Goal: Task Accomplishment & Management: Complete application form

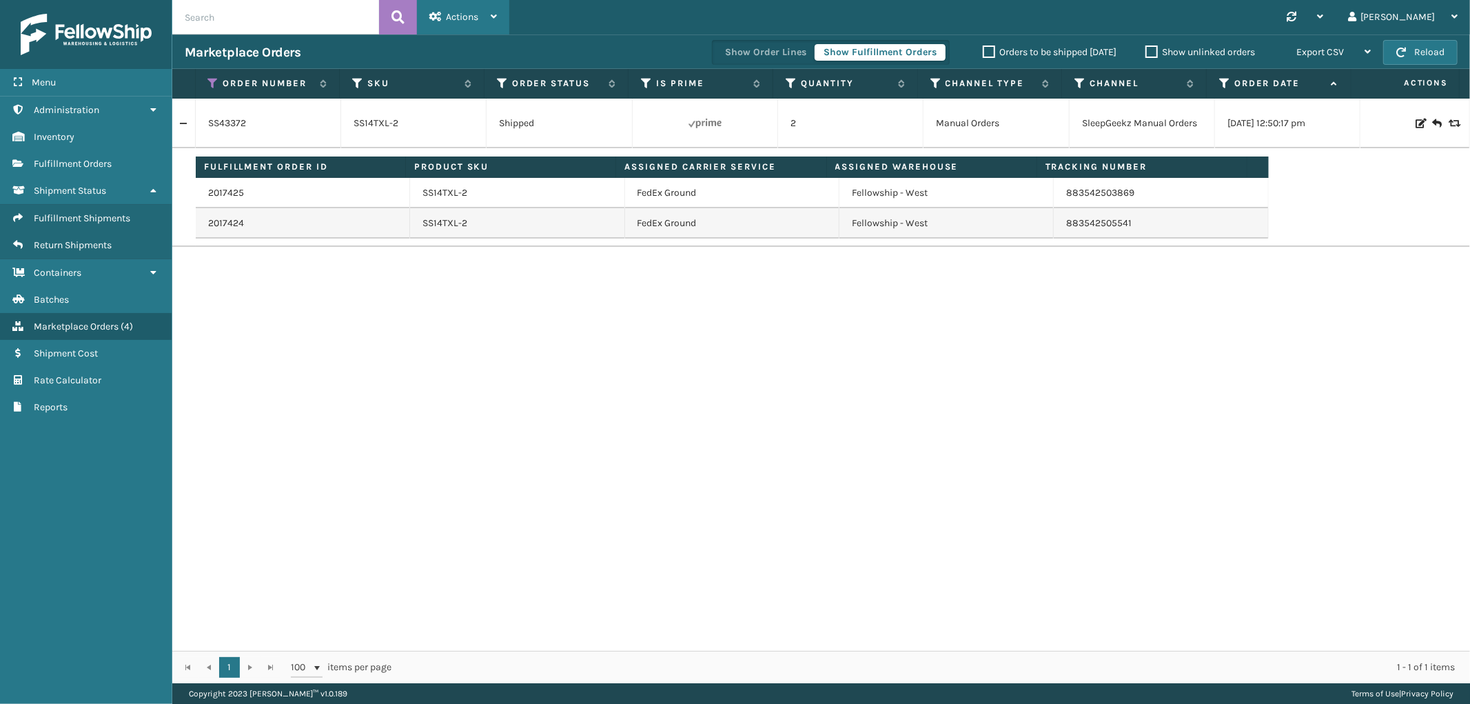
click at [458, 15] on span "Actions" at bounding box center [462, 17] width 32 height 12
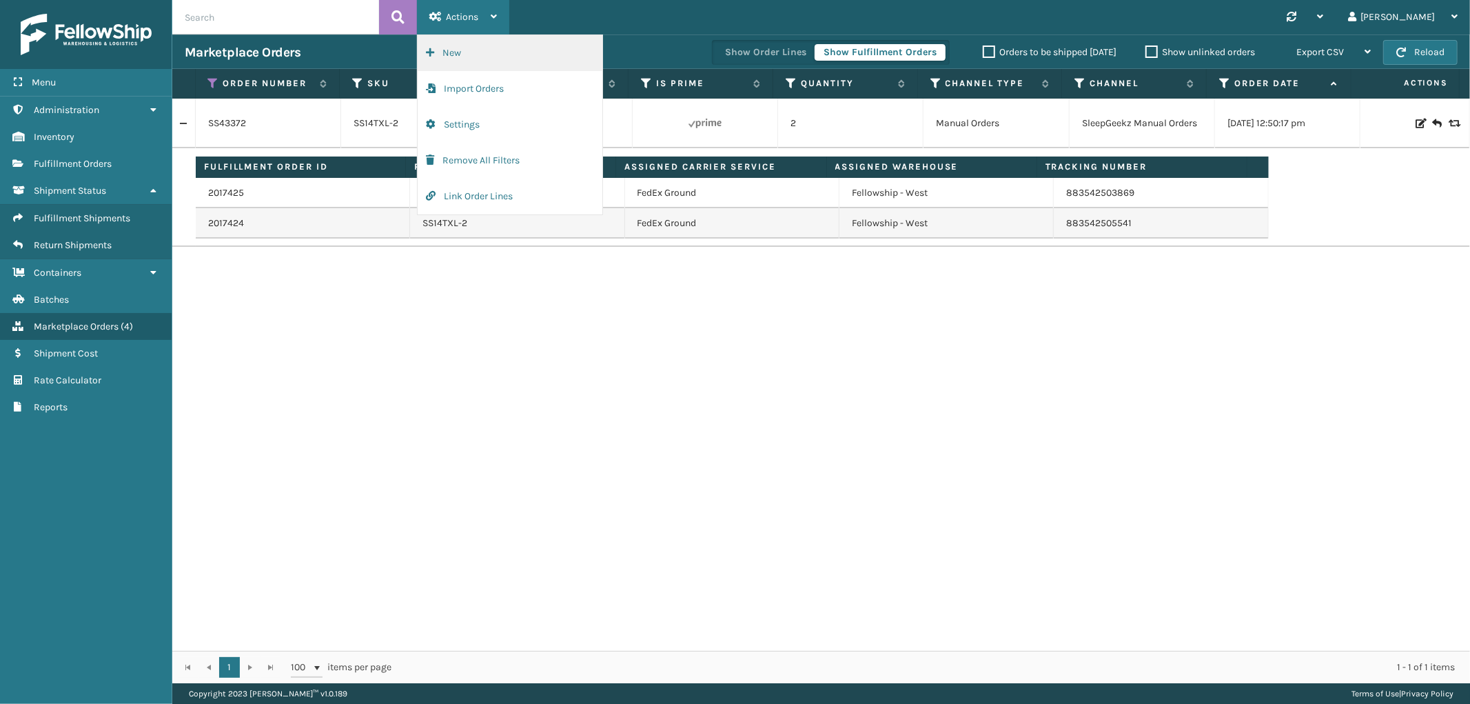
click at [458, 50] on button "New" at bounding box center [510, 53] width 185 height 36
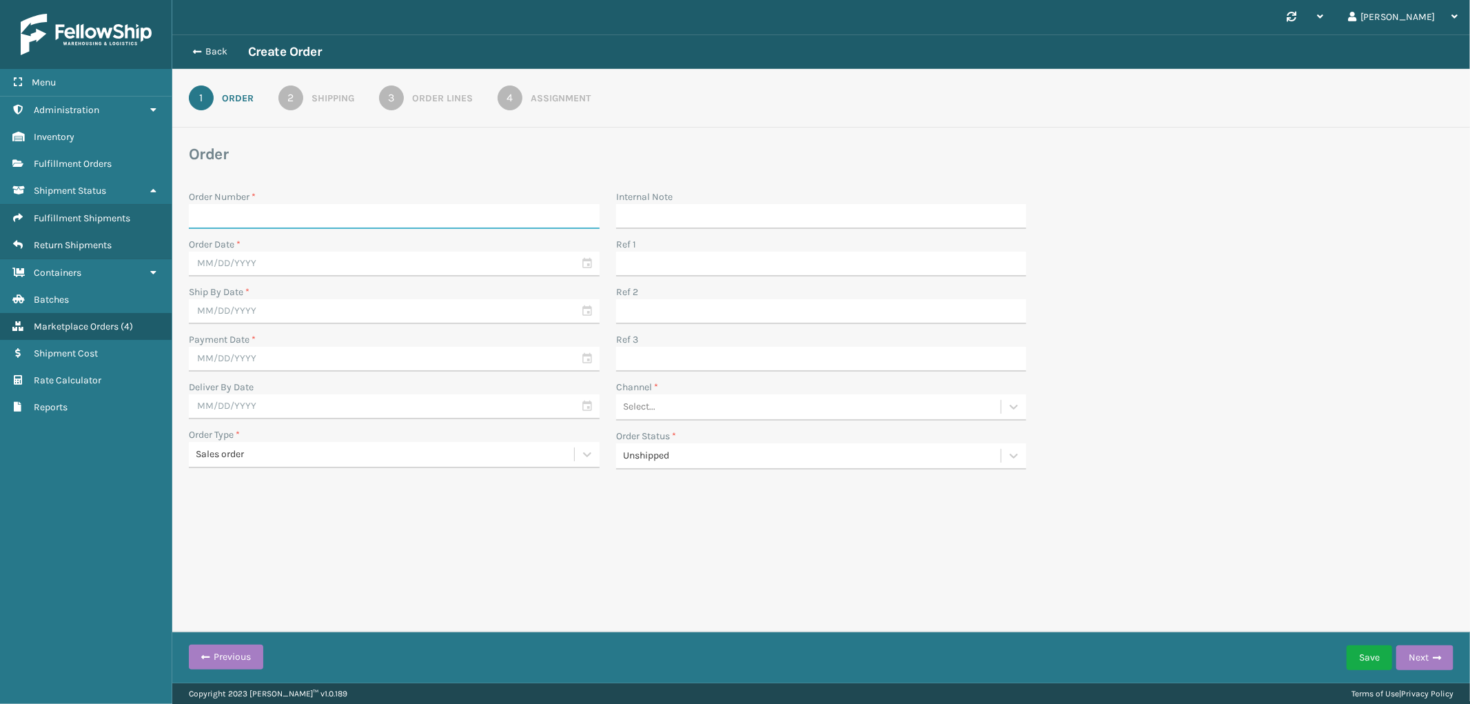
click at [259, 221] on input "Order Number *" at bounding box center [394, 216] width 411 height 25
paste input "SG12431"
type input "SG12431"
click at [259, 260] on input "text" at bounding box center [394, 264] width 411 height 25
click at [324, 359] on div "12" at bounding box center [324, 366] width 21 height 21
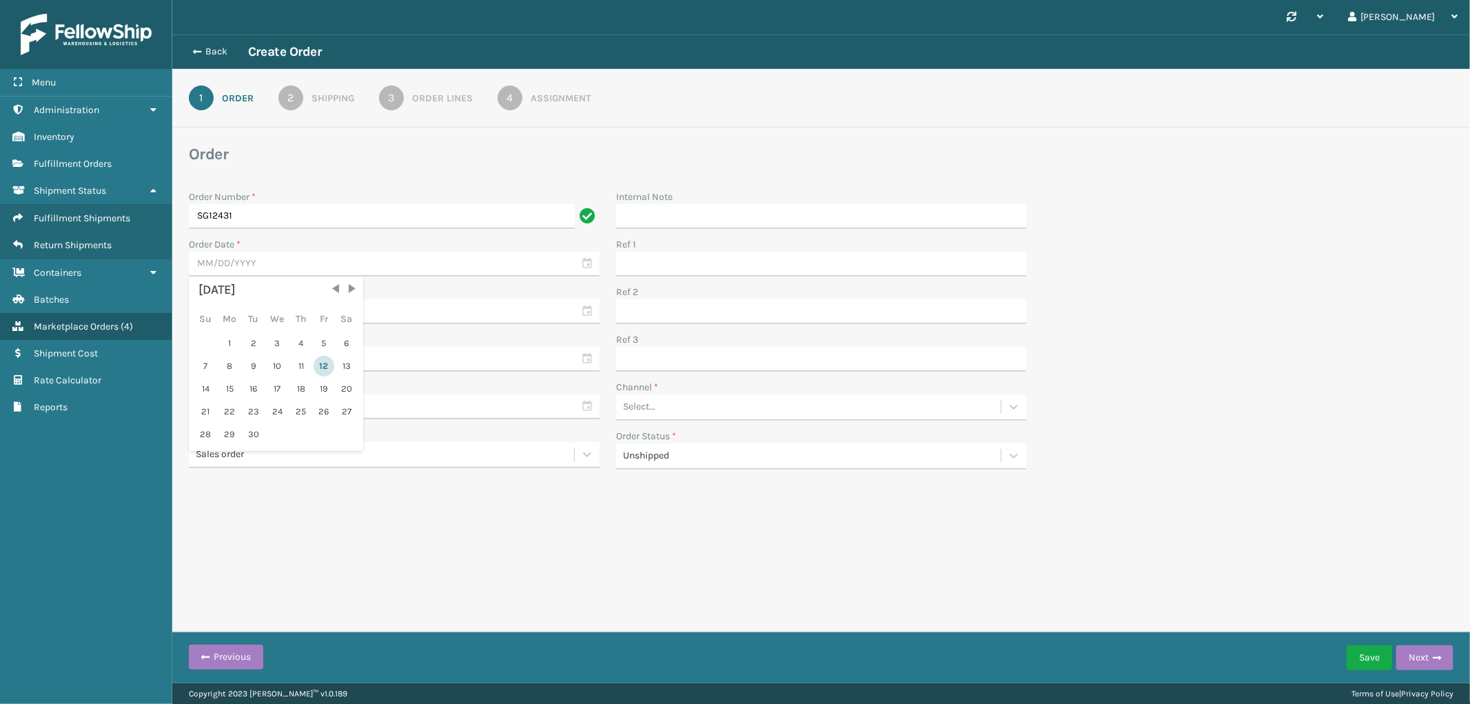
type input "[DATE]"
click at [267, 352] on input "text" at bounding box center [394, 359] width 411 height 25
click at [327, 458] on div "12" at bounding box center [324, 461] width 21 height 21
type input "[DATE]"
click at [283, 305] on input "text" at bounding box center [394, 311] width 411 height 25
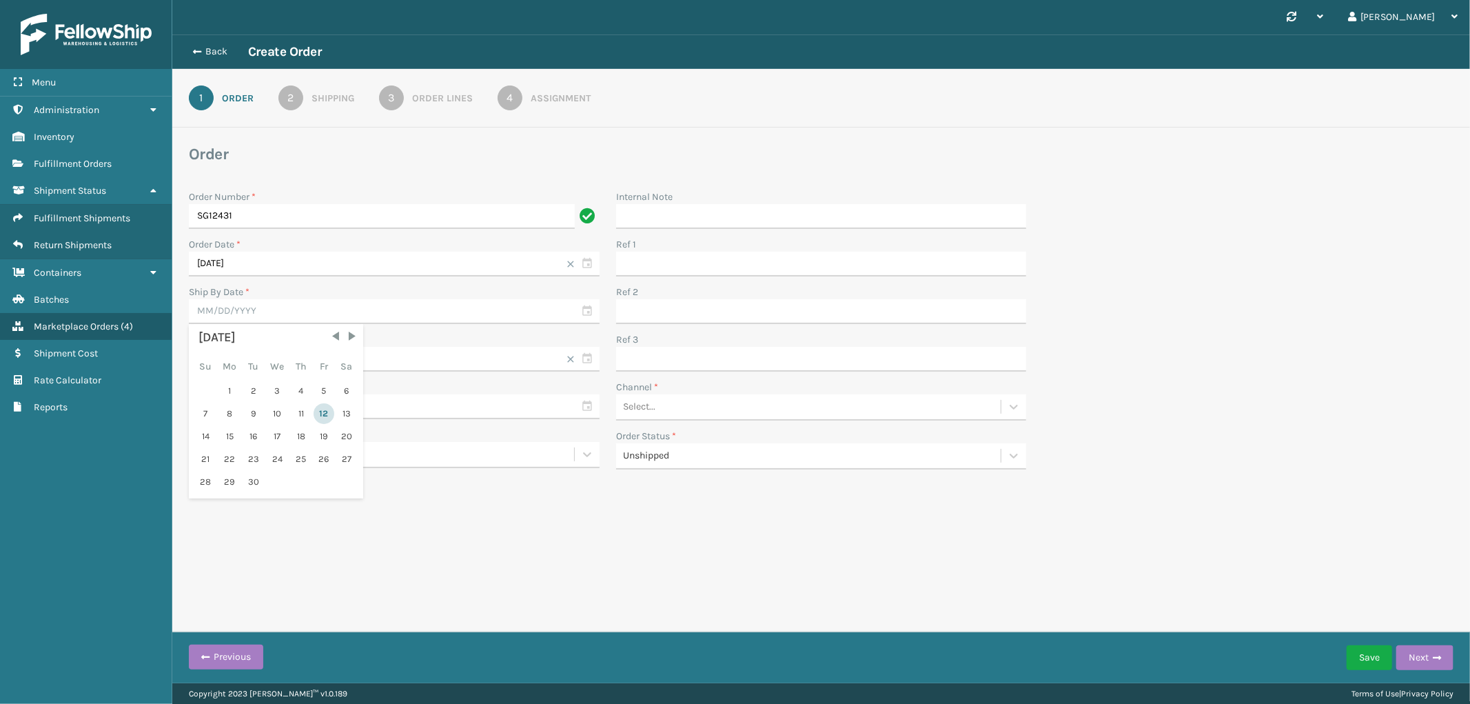
click at [325, 411] on div "12" at bounding box center [324, 413] width 21 height 21
type input "[DATE]"
click at [713, 402] on div "Select..." at bounding box center [808, 407] width 385 height 23
click at [740, 543] on div "SleepGeekz Manual Orders" at bounding box center [821, 544] width 411 height 26
click at [1423, 655] on button "Next" at bounding box center [1424, 657] width 57 height 25
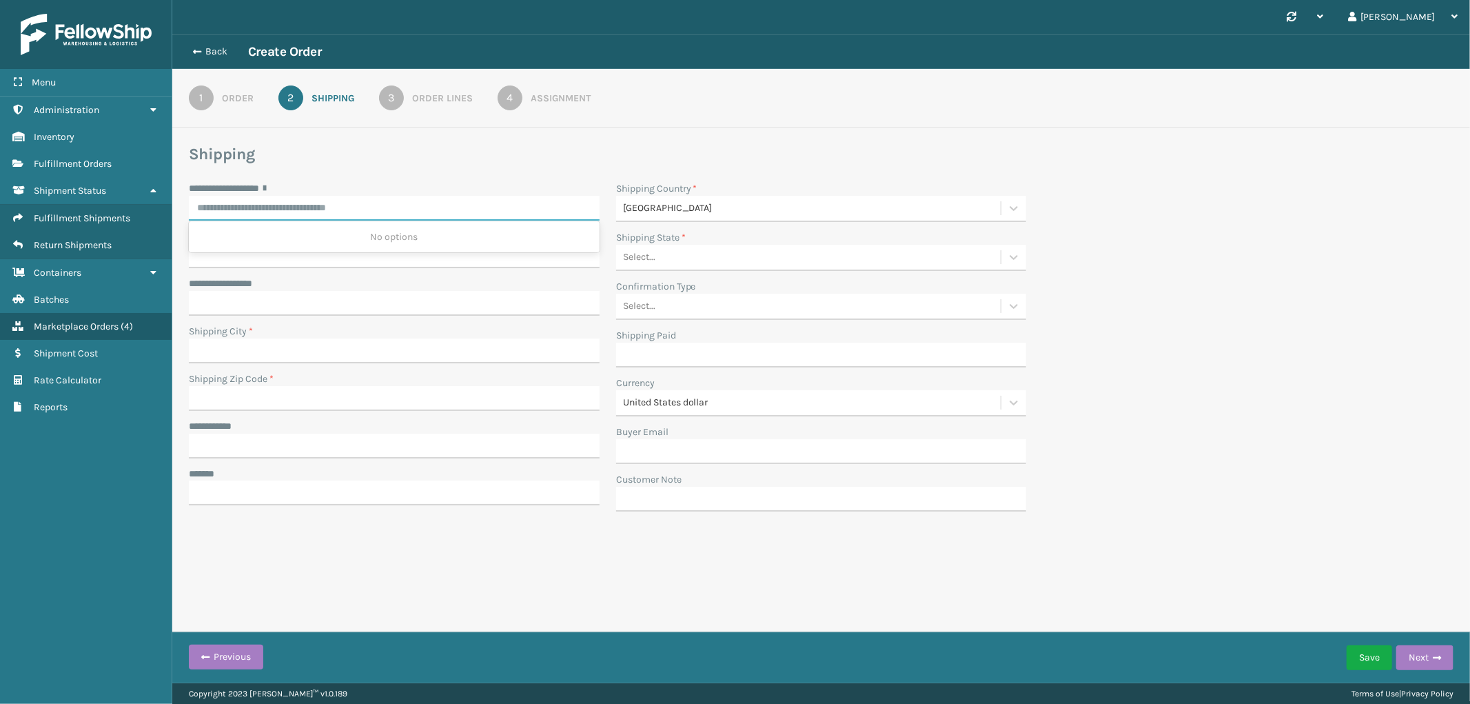
click at [264, 207] on input "**********" at bounding box center [394, 208] width 411 height 25
paste input "**********"
click at [428, 236] on div "[STREET_ADDRESS][PERSON_NAME]" at bounding box center [394, 237] width 411 height 26
type input "**********"
type input "[GEOGRAPHIC_DATA]"
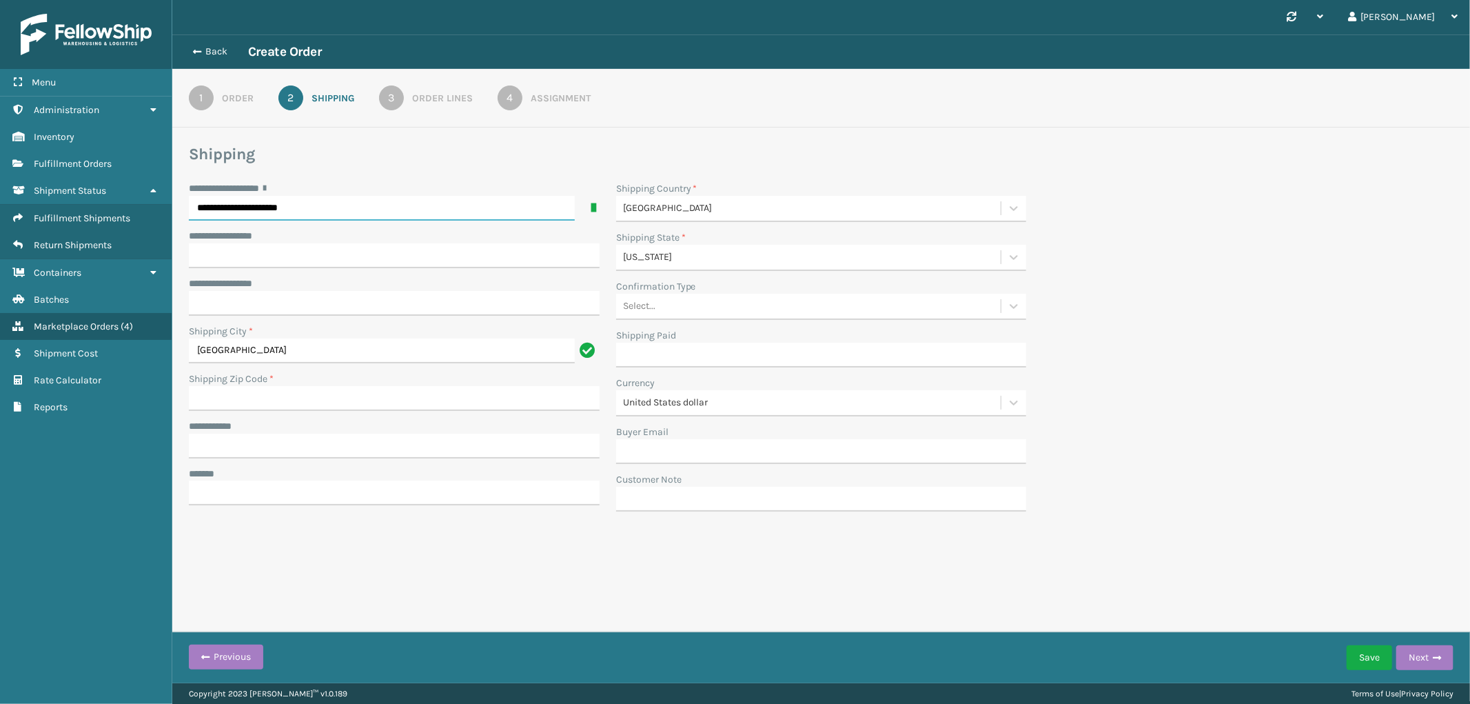
type input "32225-1917"
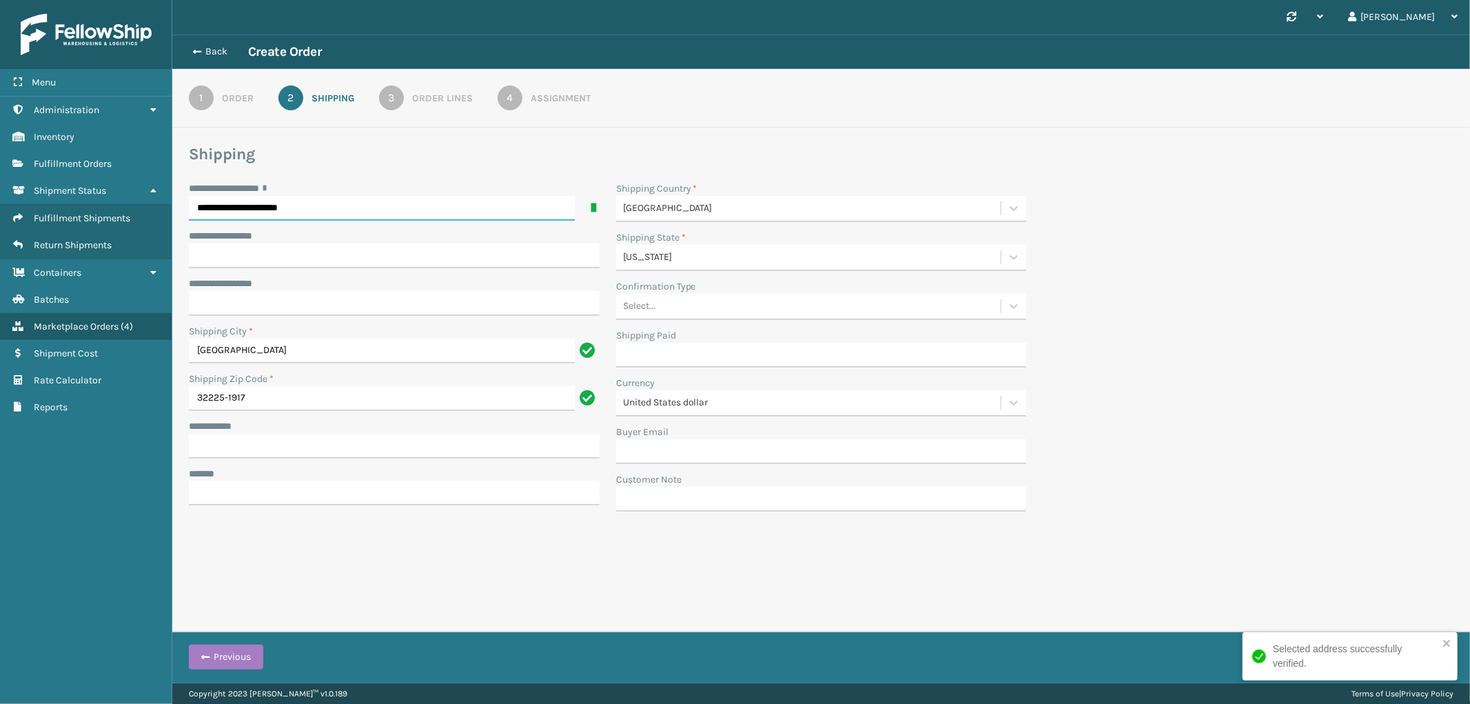
type input "**********"
click at [231, 447] on input "**********" at bounding box center [394, 446] width 411 height 25
paste input "**********"
type input "**********"
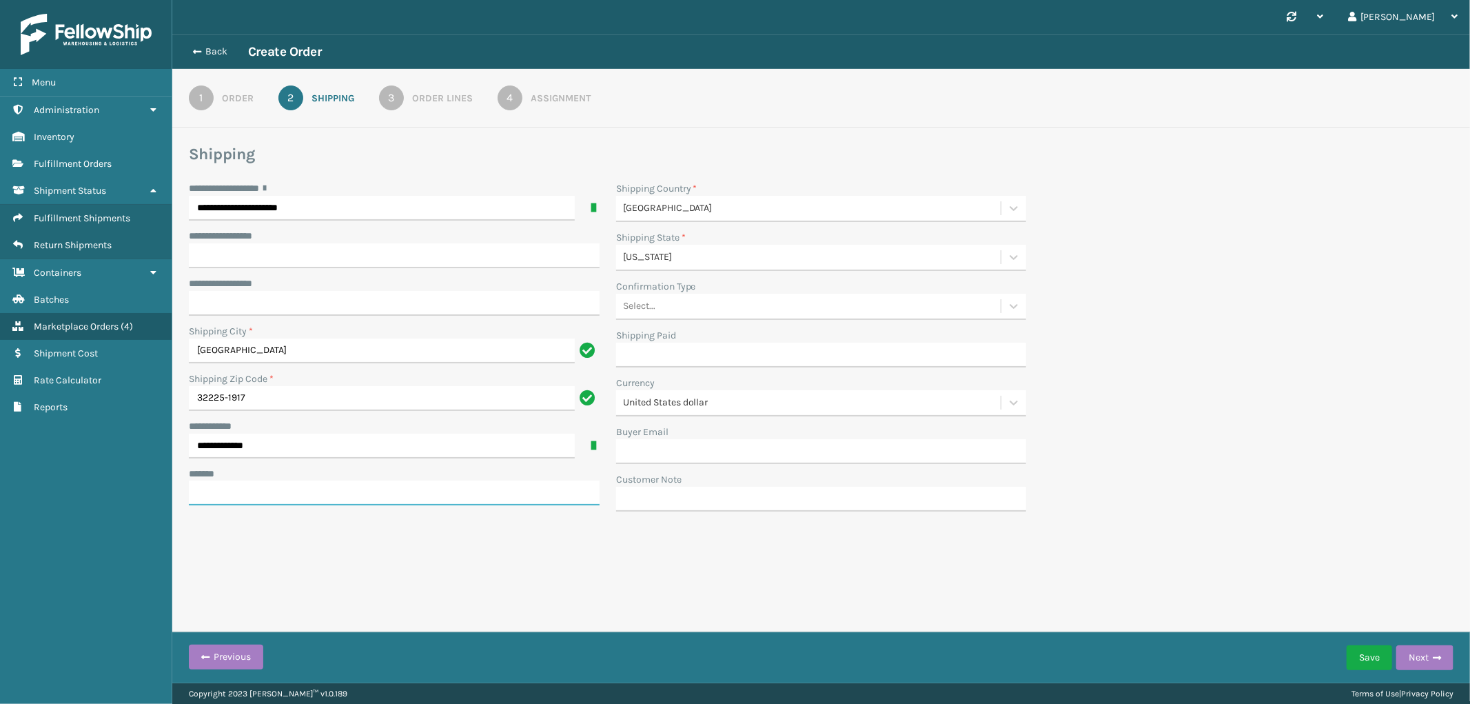
click at [376, 490] on input "***** *" at bounding box center [394, 492] width 411 height 25
paste input "**********"
type input "**********"
click at [1425, 655] on button "Next" at bounding box center [1424, 657] width 57 height 25
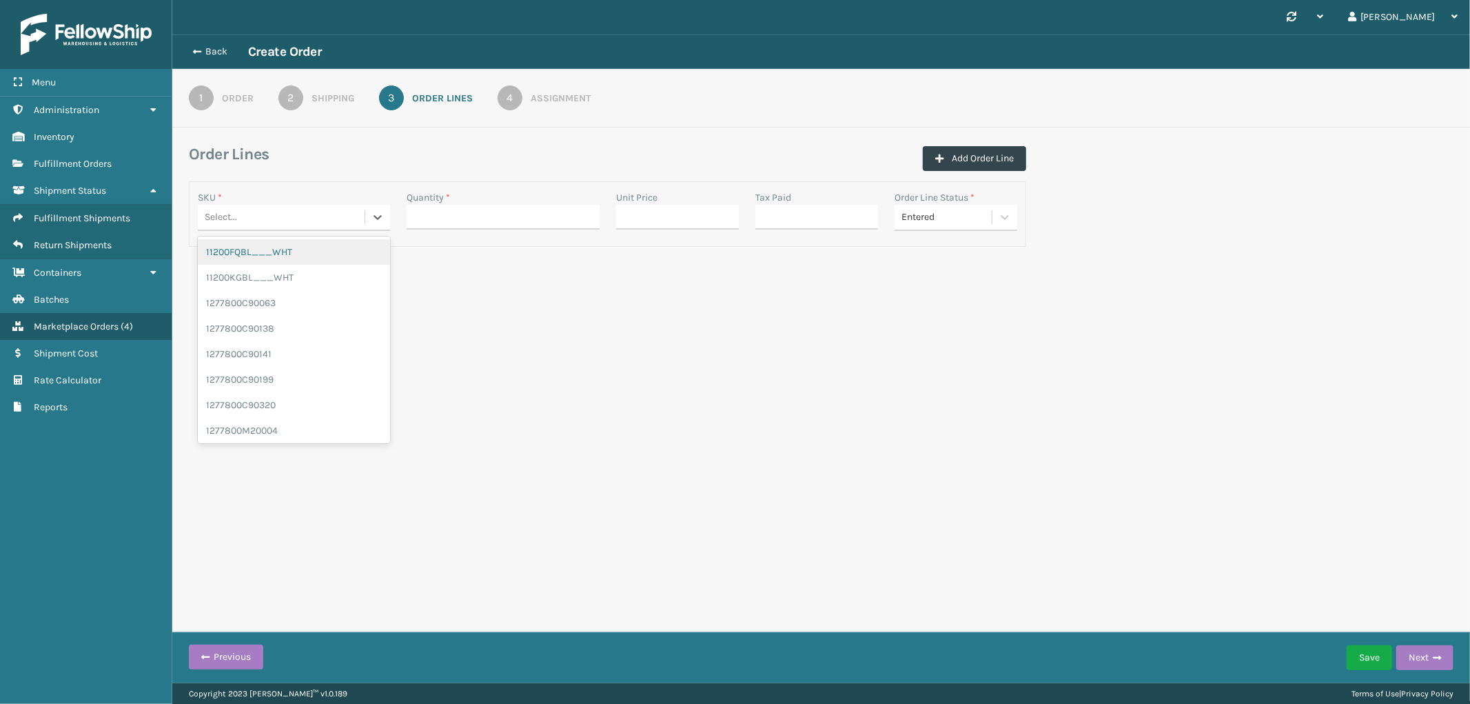
click at [264, 222] on div "Select..." at bounding box center [281, 217] width 167 height 23
paste input "SSSIDERAILS-NLPSERIESX4"
type input "SSSIDERAILS-NLPSERIESX4"
click at [261, 249] on div "SSSIDERAILS-NLPSERIESX4" at bounding box center [294, 252] width 192 height 26
click at [465, 214] on input "Quantity *" at bounding box center [503, 217] width 192 height 25
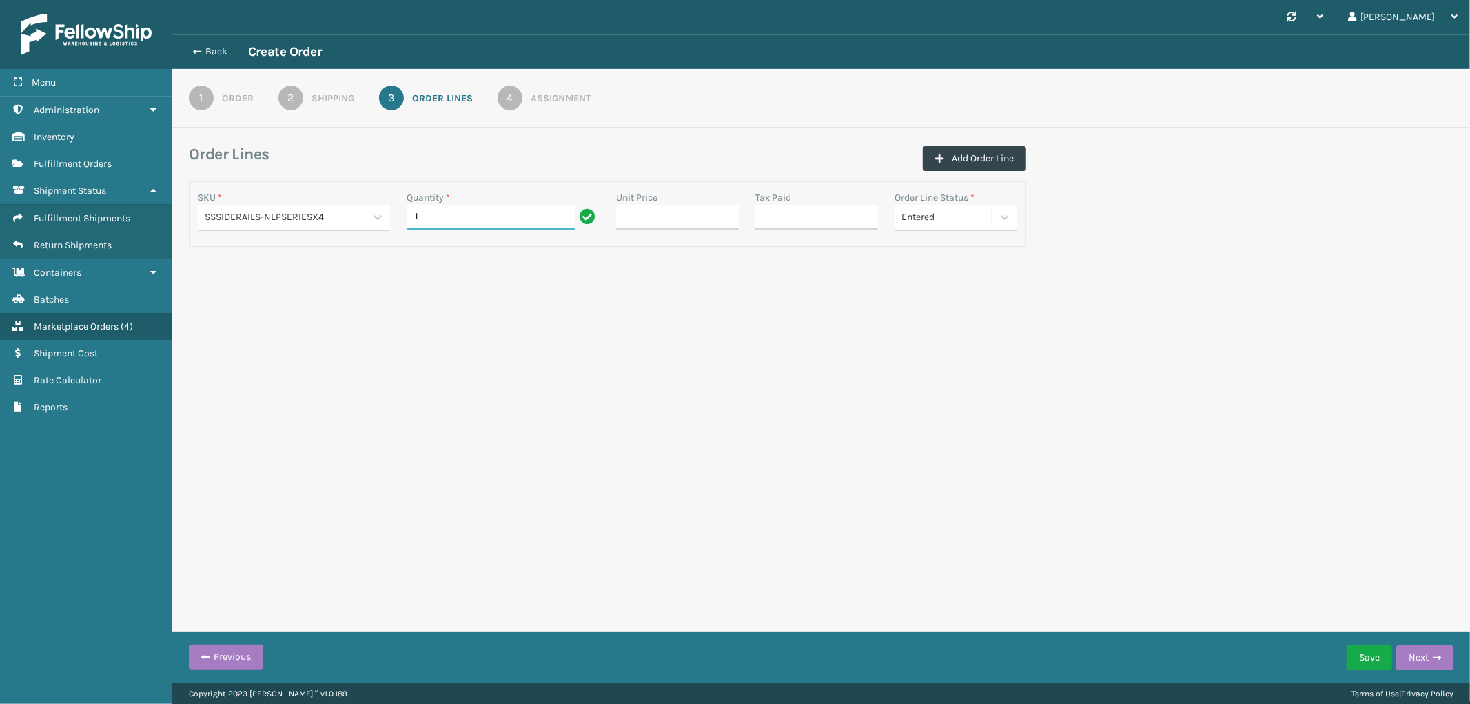
type input "1"
drag, startPoint x: 1137, startPoint y: 465, endPoint x: 997, endPoint y: 391, distance: 157.8
click at [1137, 465] on div "Synchronise all channels [PERSON_NAME] Log Out Back Create Order 1 Order 2 Ship…" at bounding box center [821, 341] width 1298 height 683
click at [547, 99] on div "Assignment" at bounding box center [561, 98] width 60 height 14
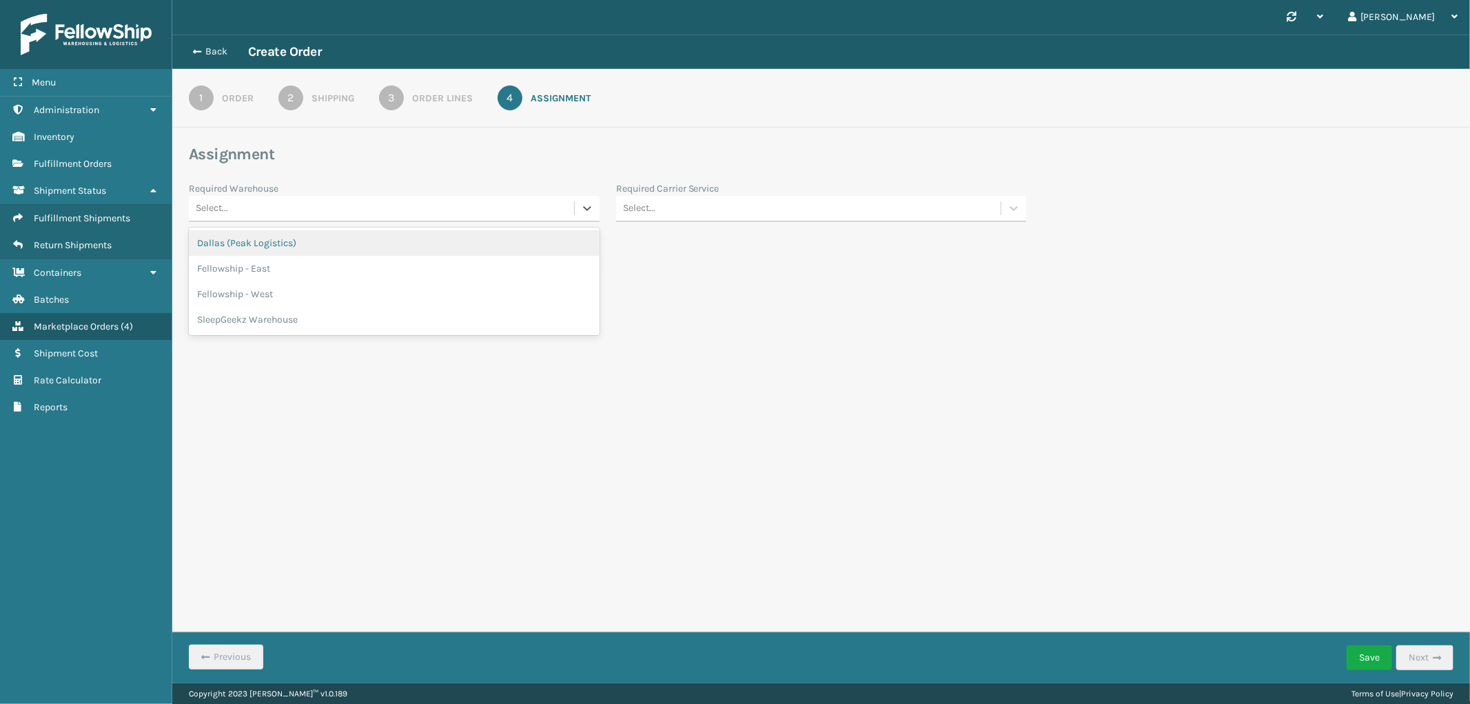
click at [363, 218] on div "Select..." at bounding box center [381, 208] width 385 height 23
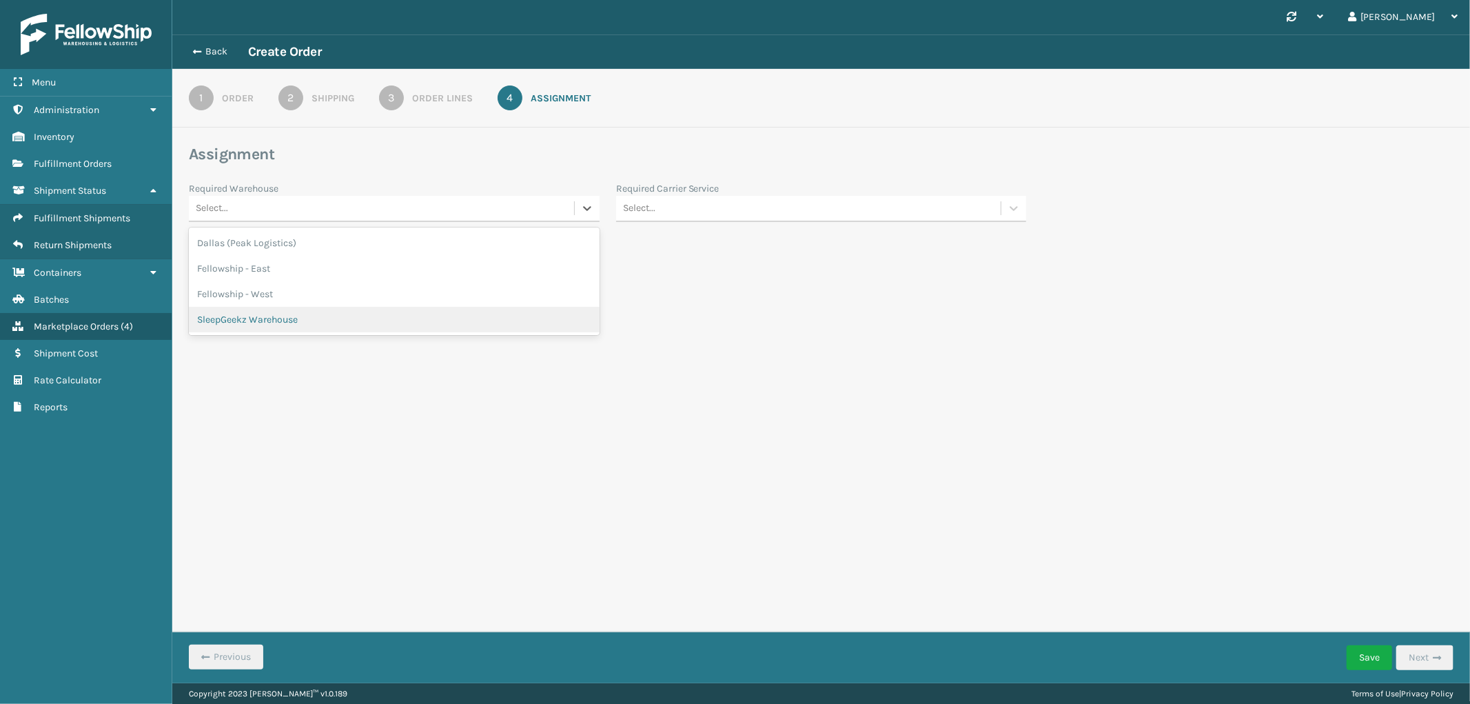
click at [285, 308] on div "SleepGeekz Warehouse" at bounding box center [394, 320] width 411 height 26
click at [698, 205] on div "Select..." at bounding box center [808, 208] width 385 height 23
click at [726, 358] on div "FedEx Home Delivery" at bounding box center [821, 371] width 411 height 26
click at [1378, 652] on button "Save" at bounding box center [1369, 657] width 45 height 25
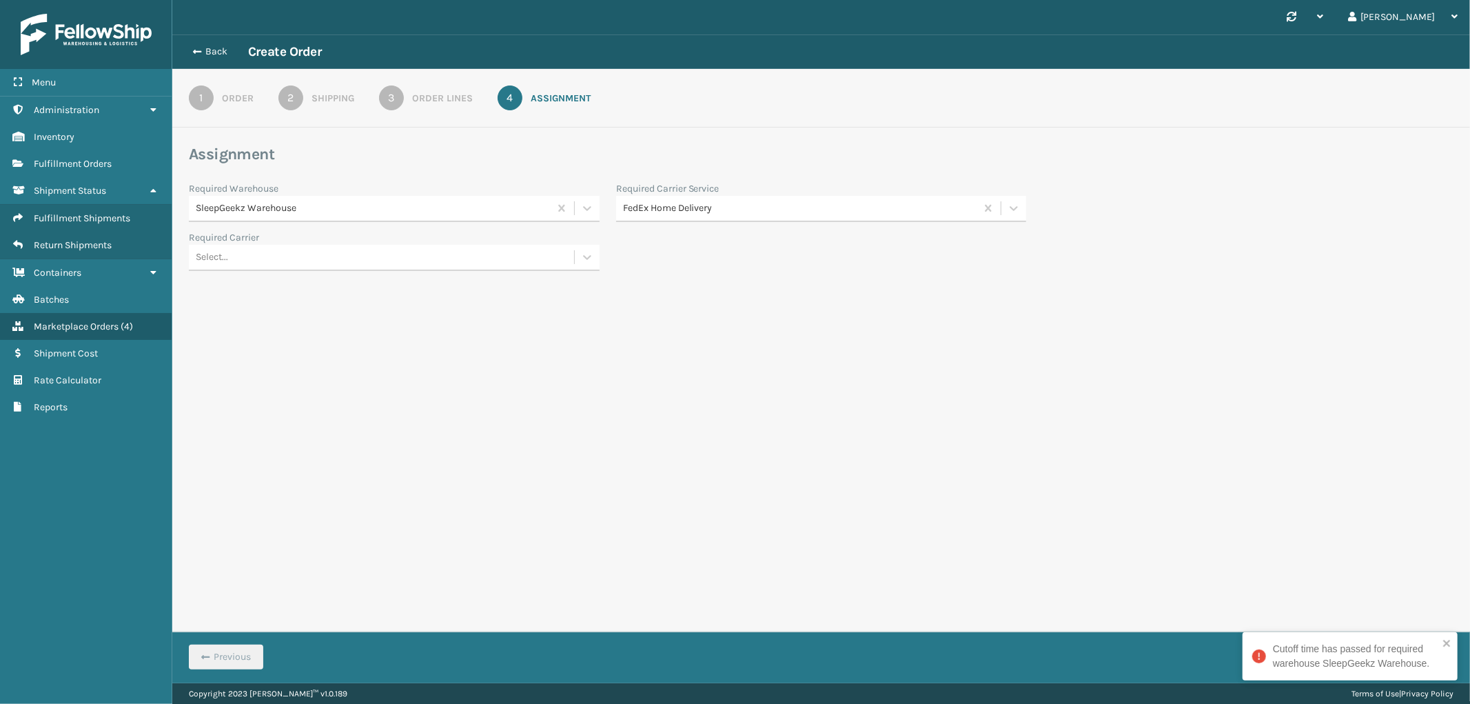
click at [224, 97] on div "Order" at bounding box center [238, 98] width 32 height 14
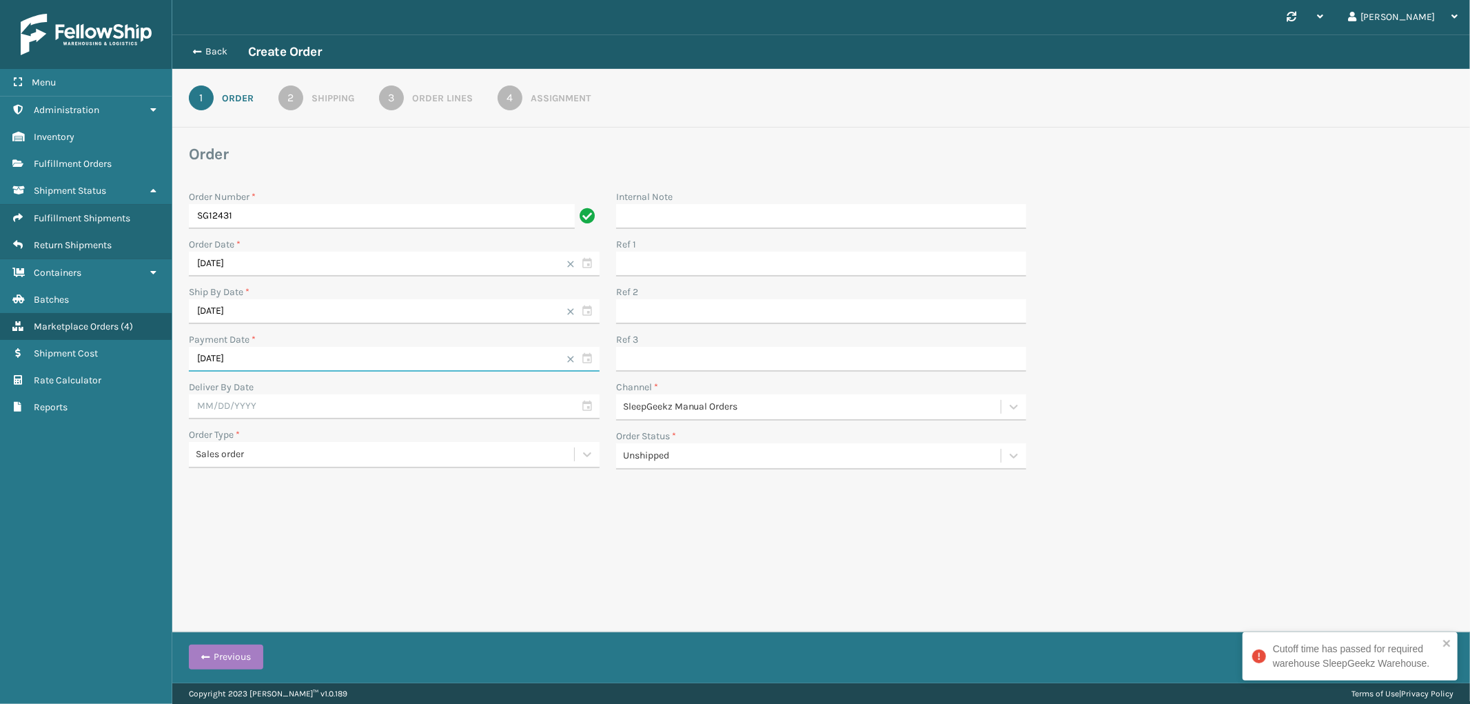
click at [279, 362] on input "[DATE]" at bounding box center [394, 359] width 411 height 25
click at [205, 476] on div "14" at bounding box center [205, 483] width 21 height 21
type input "[DATE]"
click at [1373, 659] on button "Save" at bounding box center [1369, 657] width 45 height 25
click at [1444, 644] on icon "close" at bounding box center [1448, 643] width 10 height 11
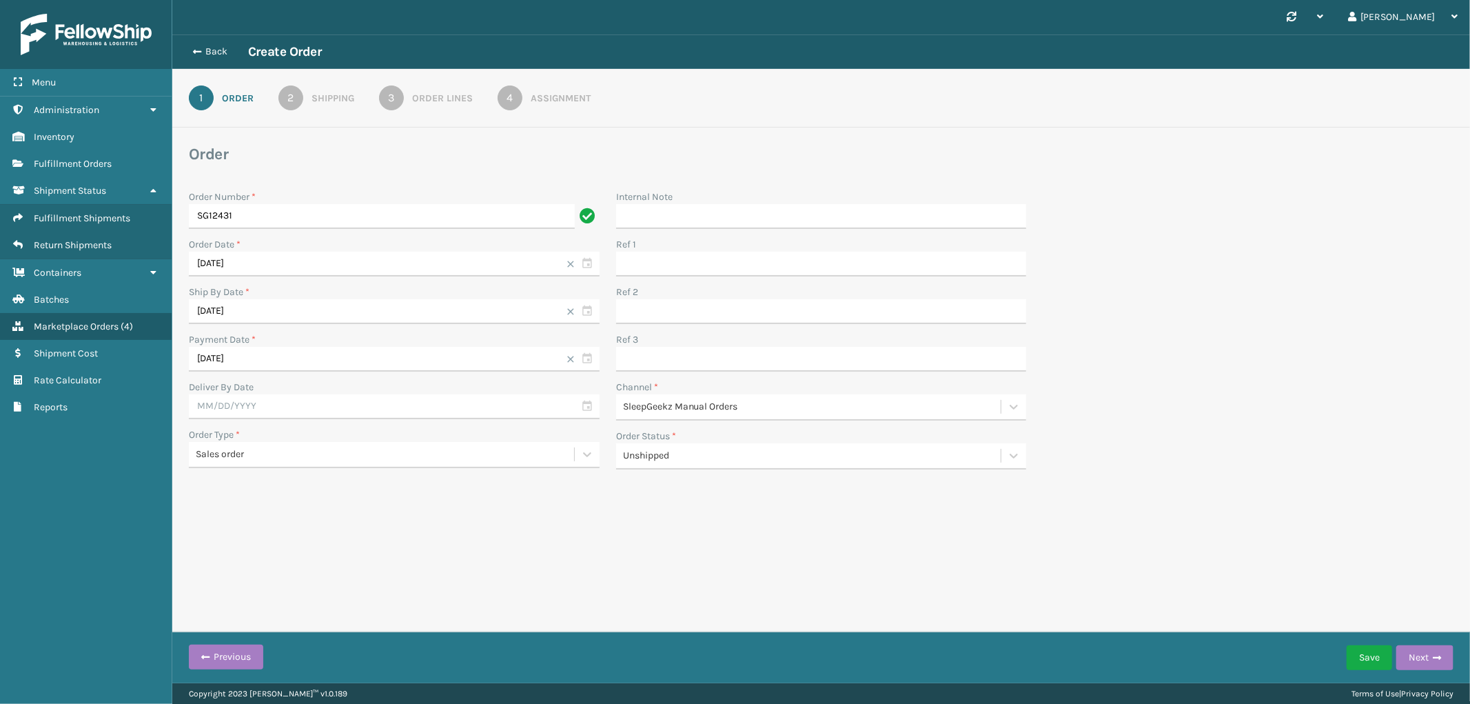
click at [542, 92] on div "Assignment" at bounding box center [561, 98] width 60 height 14
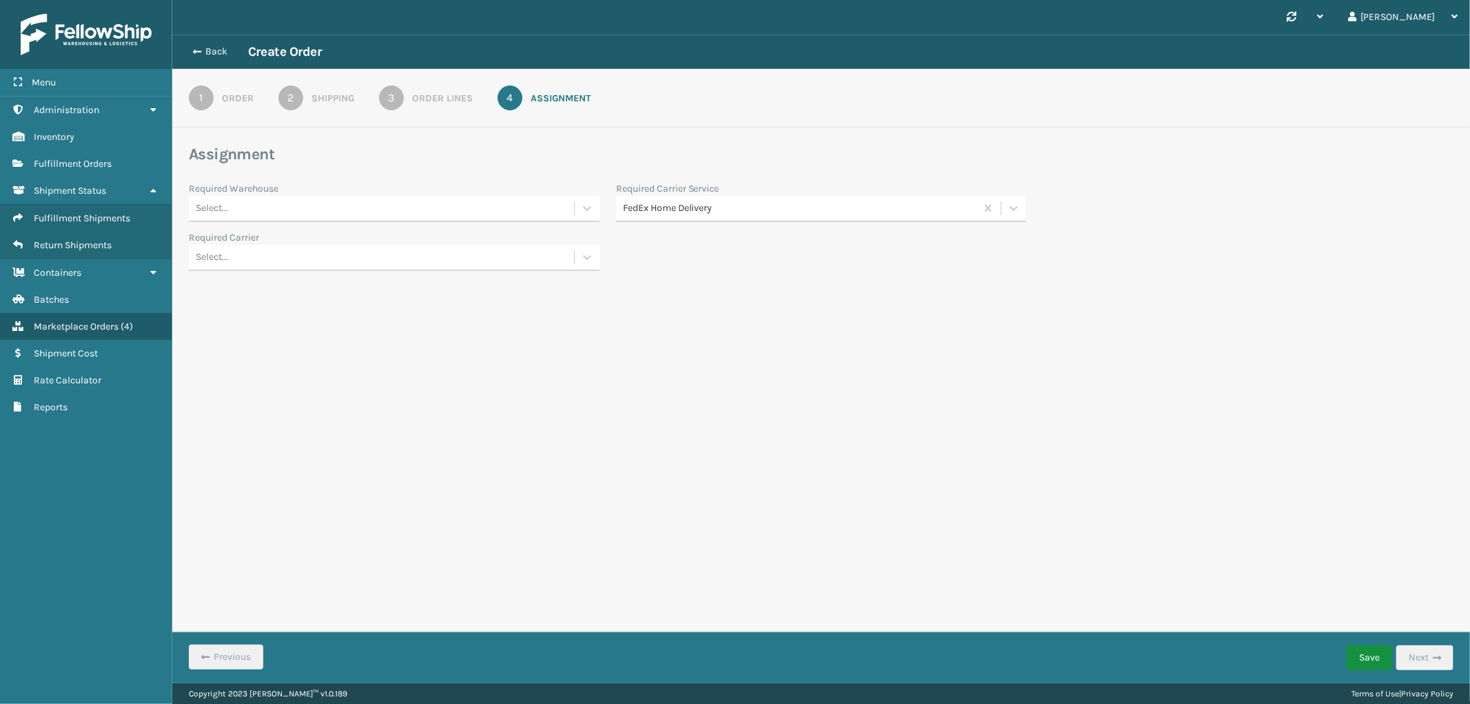
click at [1367, 649] on button "Save" at bounding box center [1369, 657] width 45 height 25
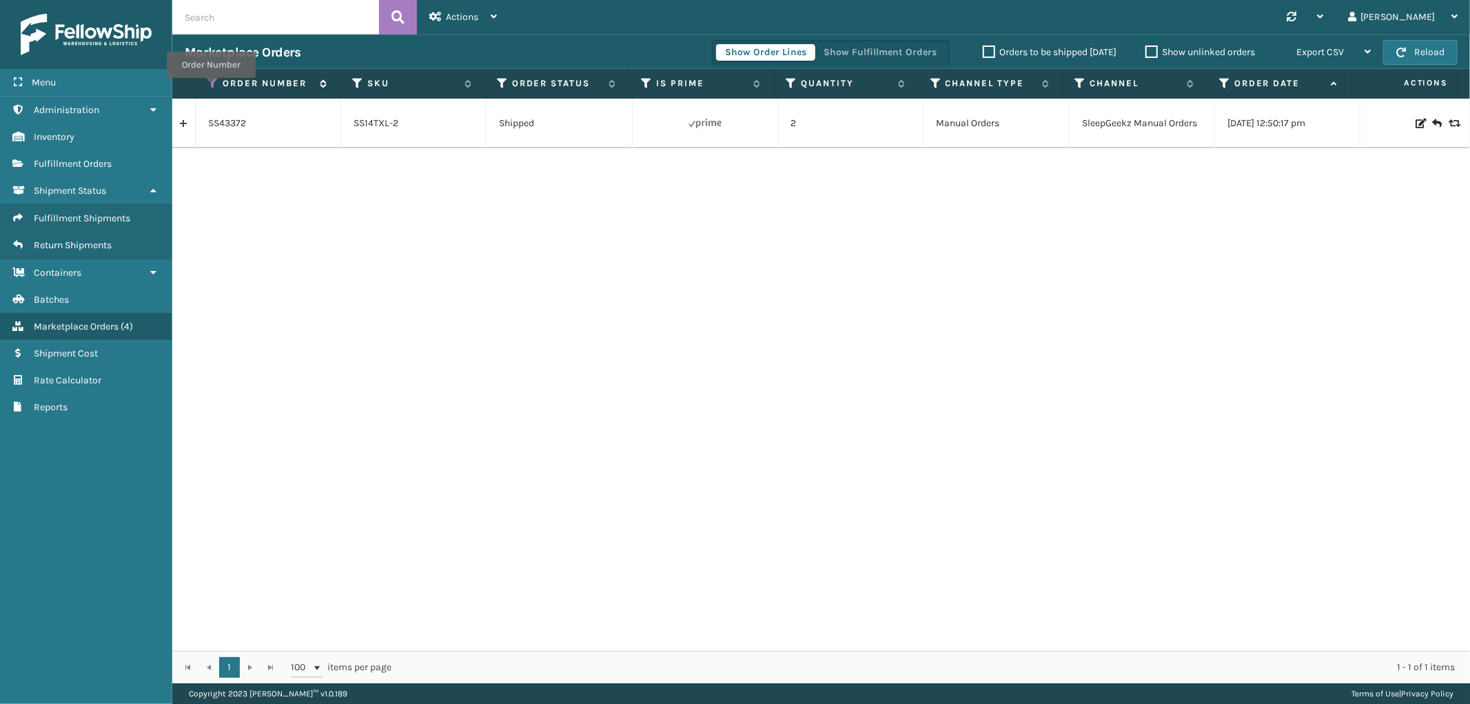
click at [211, 83] on icon at bounding box center [213, 83] width 11 height 12
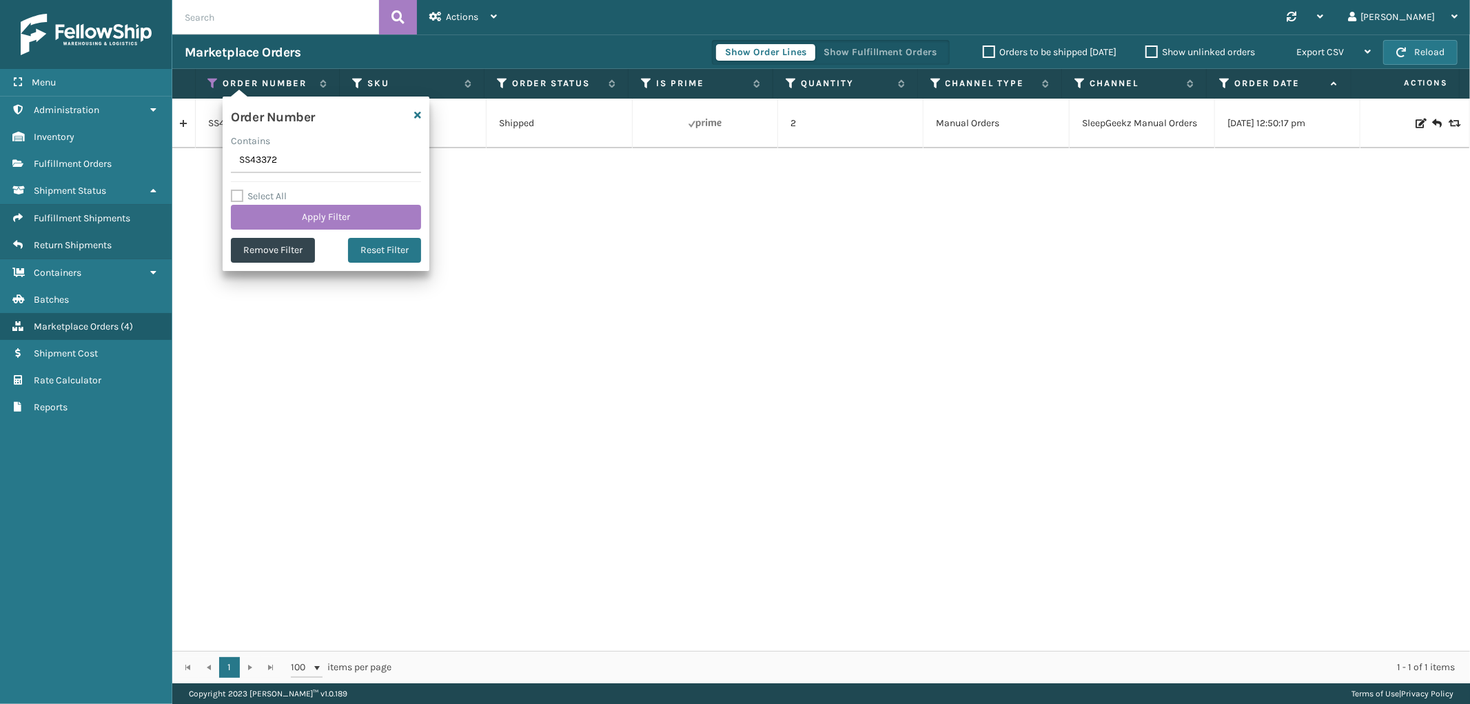
click at [271, 160] on input "SS43372" at bounding box center [326, 160] width 190 height 25
type input "SG12431"
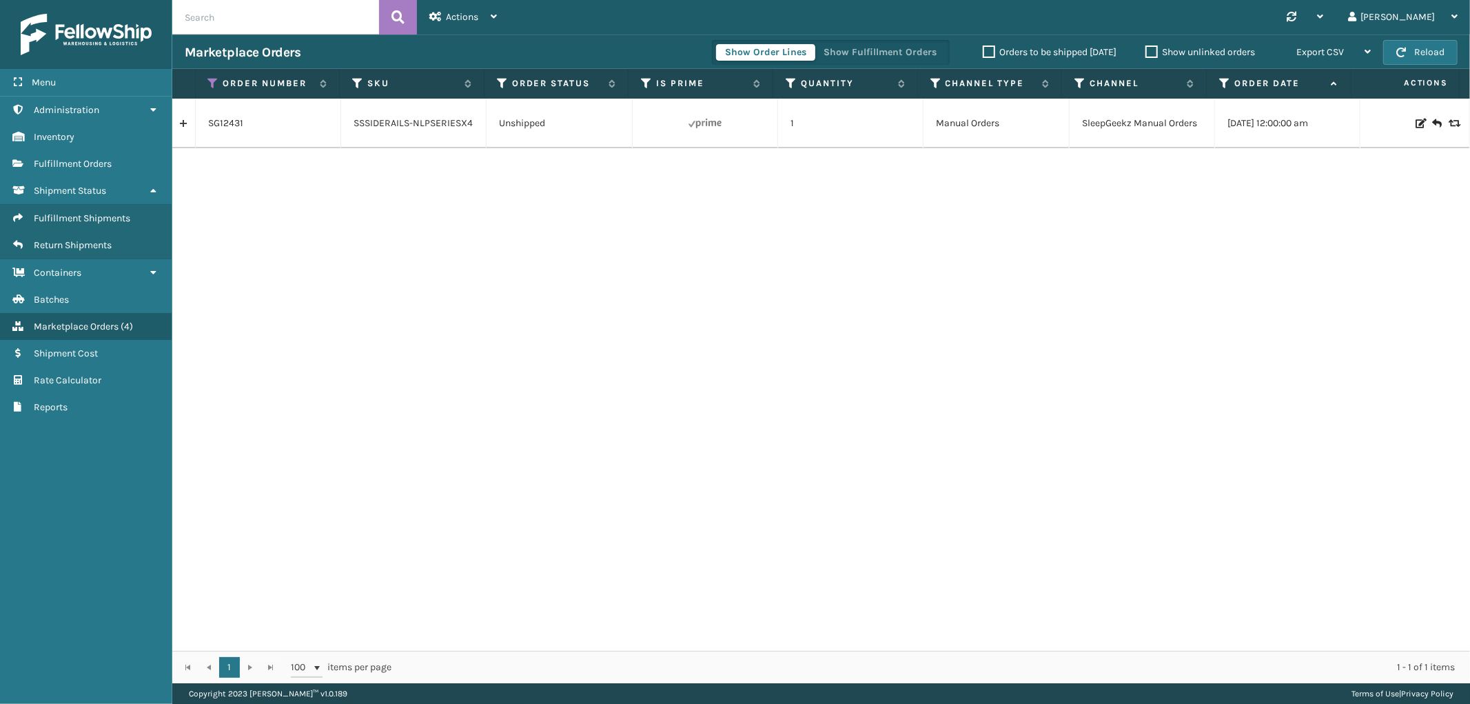
click at [190, 126] on link at bounding box center [183, 123] width 23 height 22
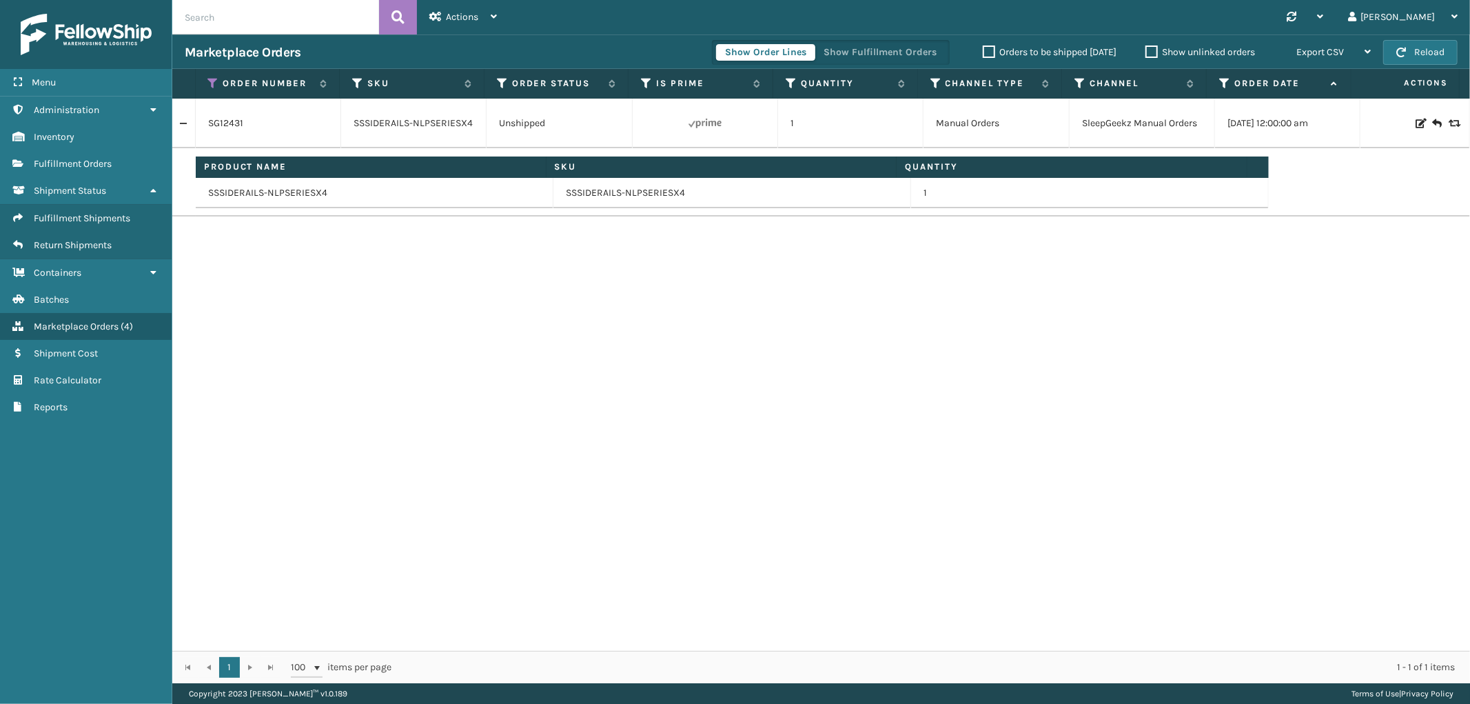
click at [887, 40] on div "Show Order Lines Show Fulfillment Orders" at bounding box center [831, 52] width 238 height 25
click at [879, 49] on button "Show Fulfillment Orders" at bounding box center [880, 52] width 131 height 17
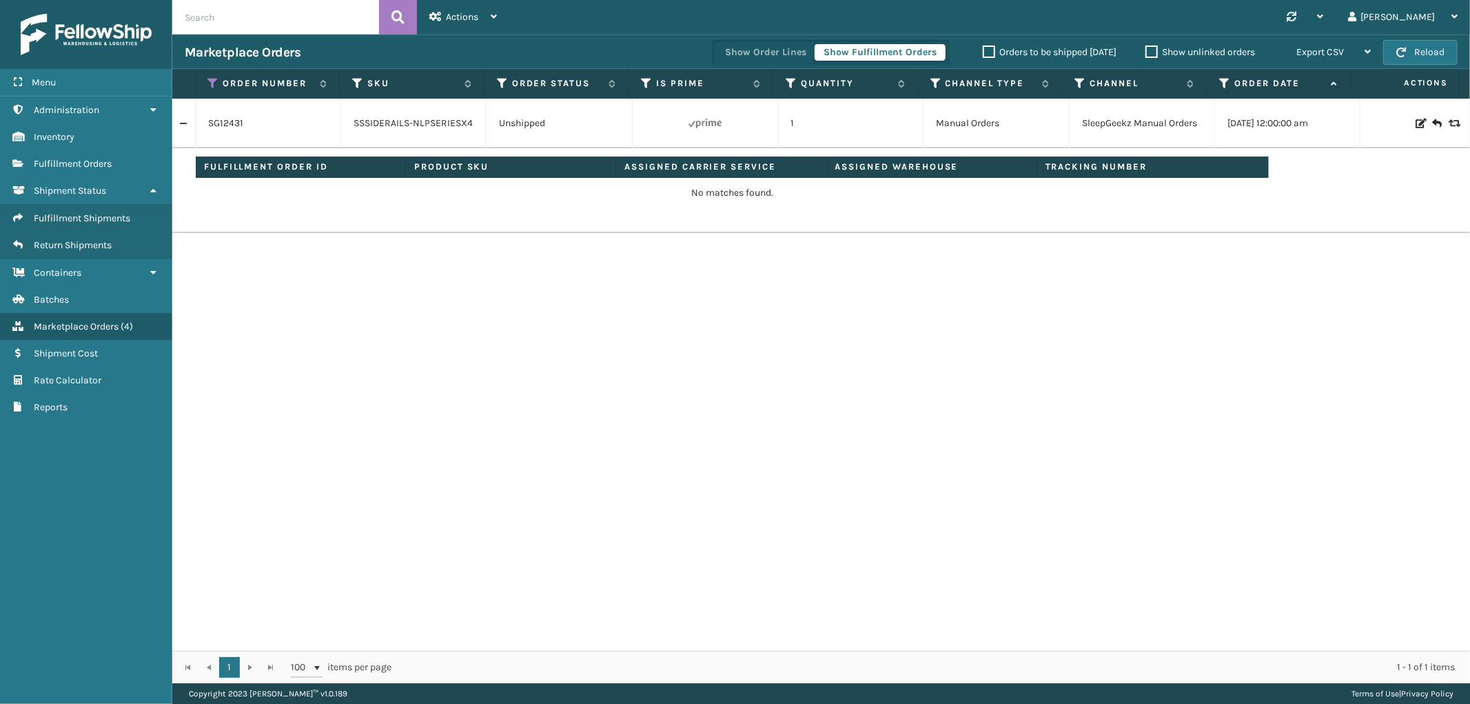
click at [411, 353] on div "SG12431 SSSIDERAILS-NLPSERIESX4 Unshipped 1 Manual Orders SleepGeekz Manual Ord…" at bounding box center [821, 375] width 1298 height 552
click at [187, 121] on link at bounding box center [183, 123] width 23 height 22
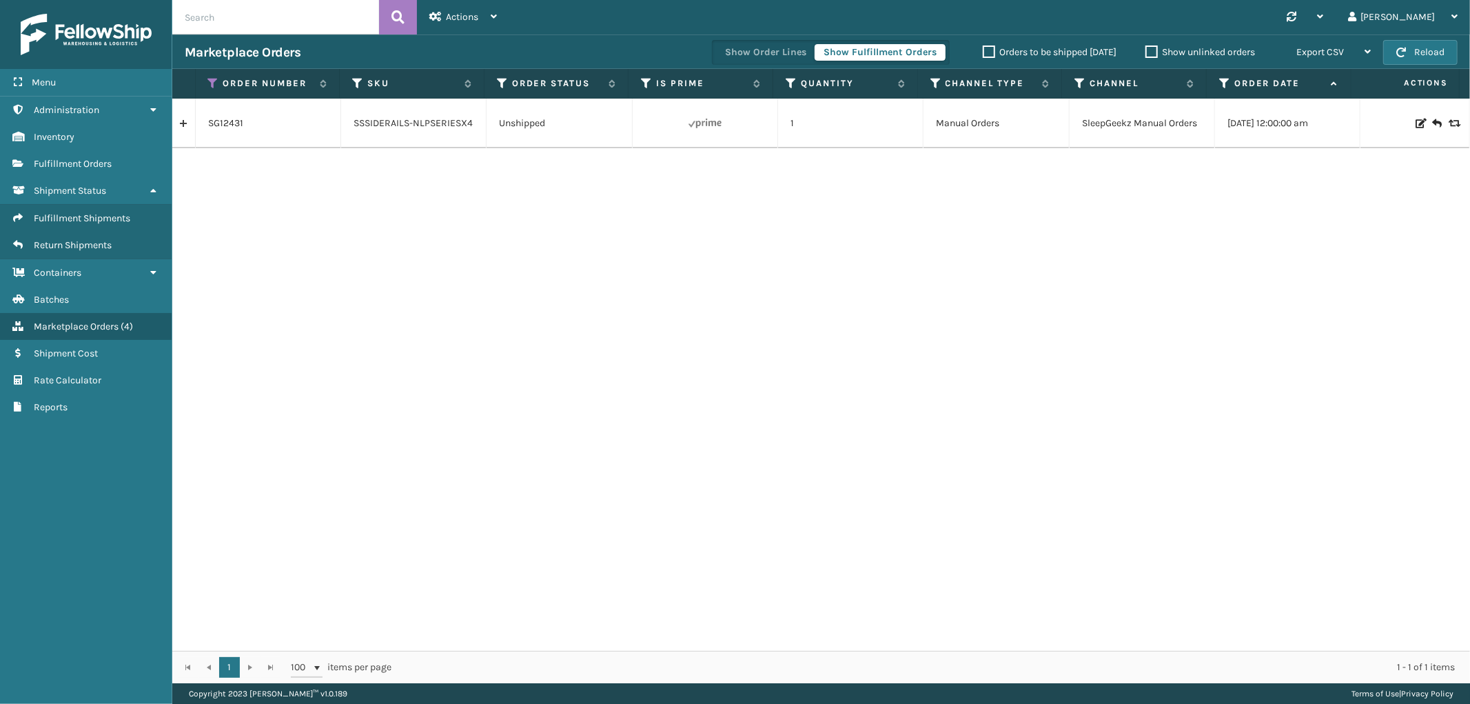
click at [187, 121] on link at bounding box center [183, 123] width 23 height 22
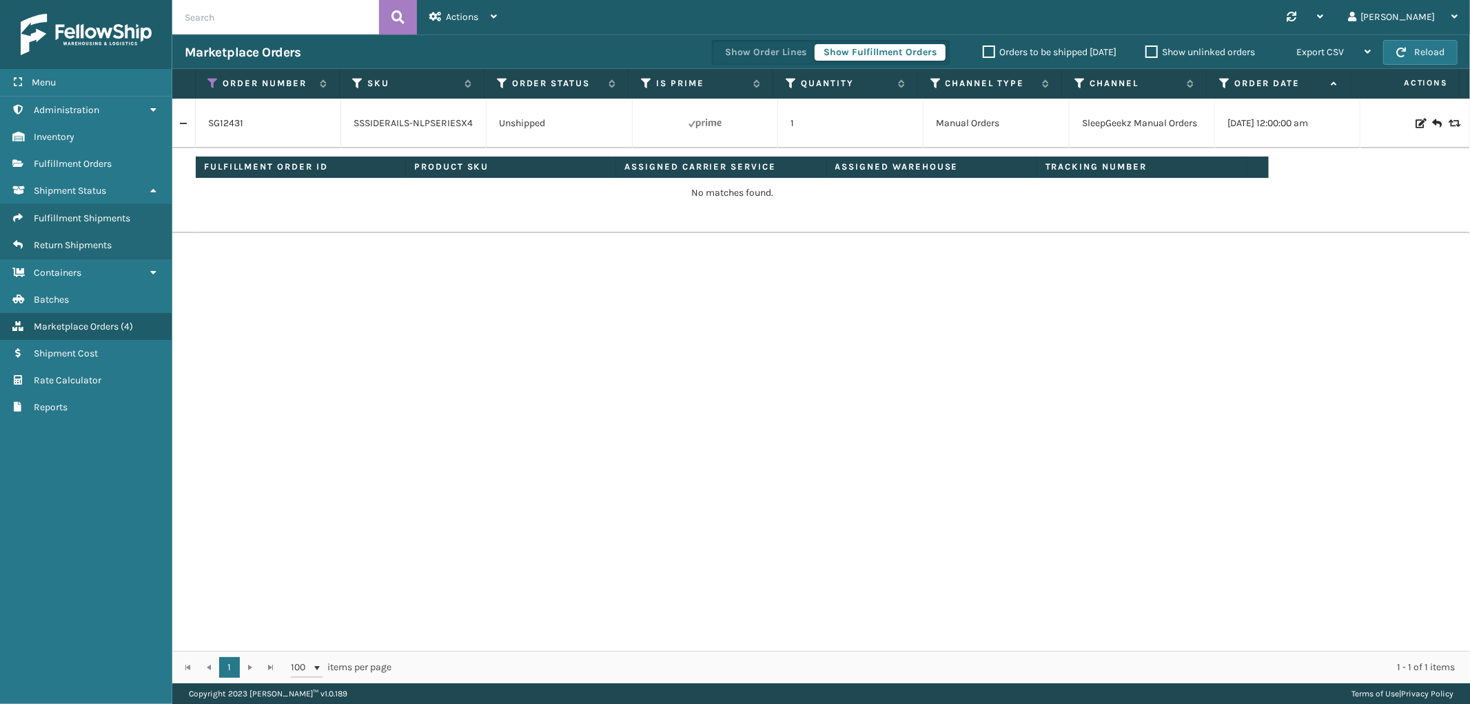
click at [187, 121] on link at bounding box center [183, 123] width 23 height 22
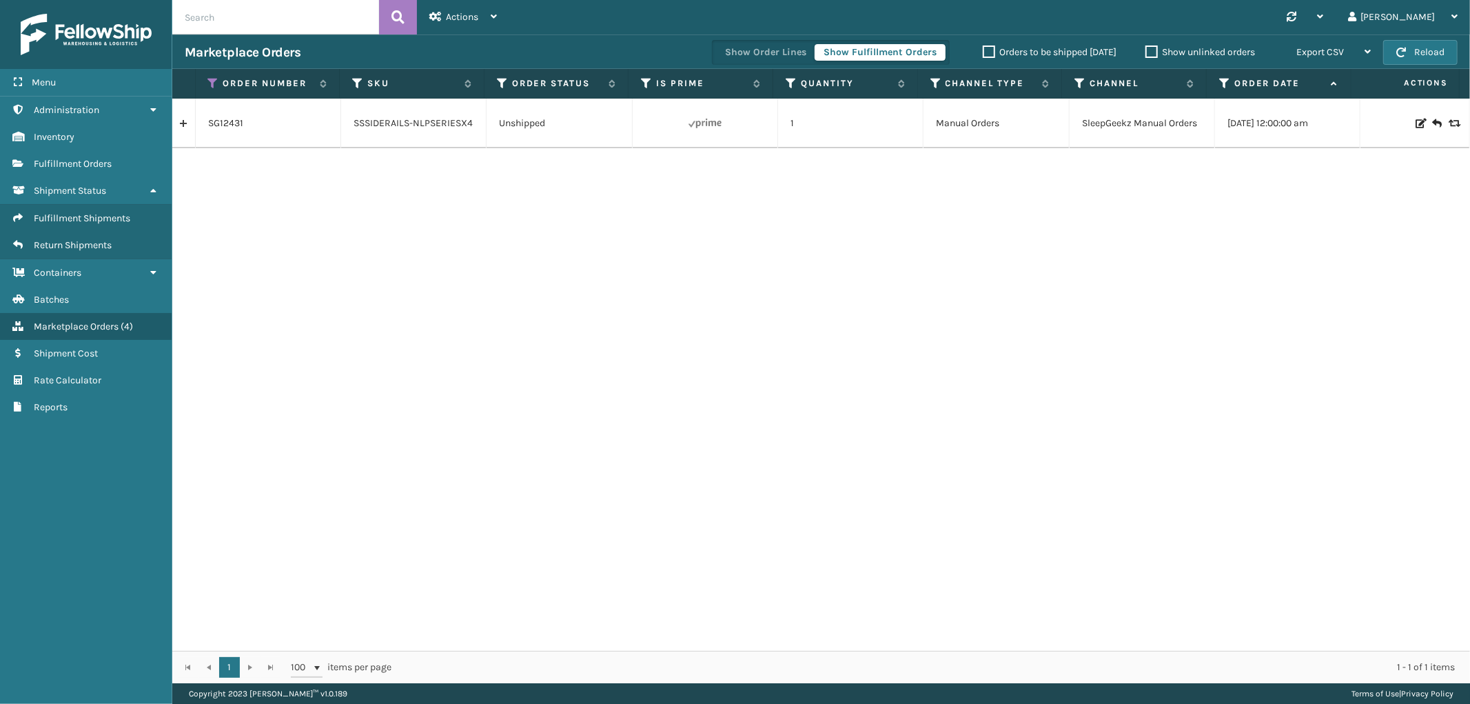
click at [187, 121] on link at bounding box center [183, 123] width 23 height 22
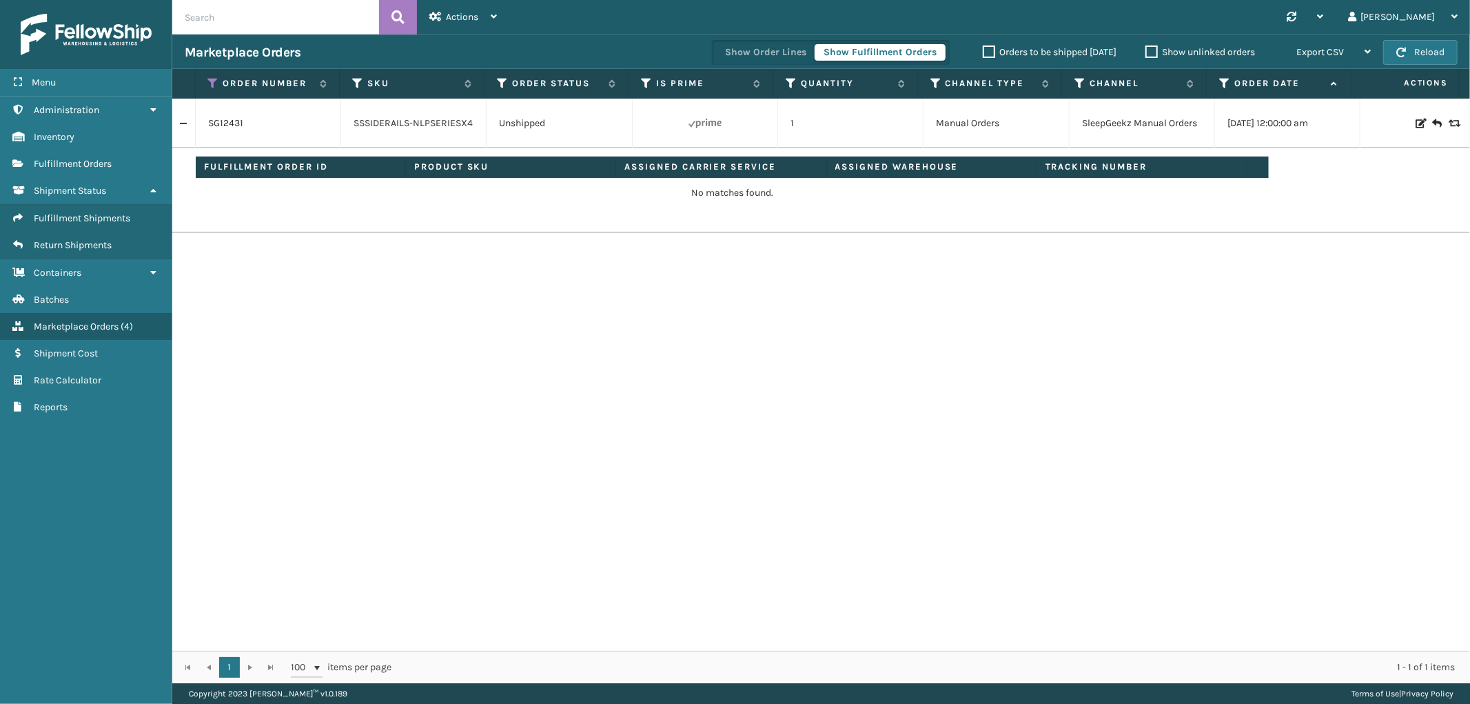
click at [187, 121] on link at bounding box center [183, 123] width 23 height 22
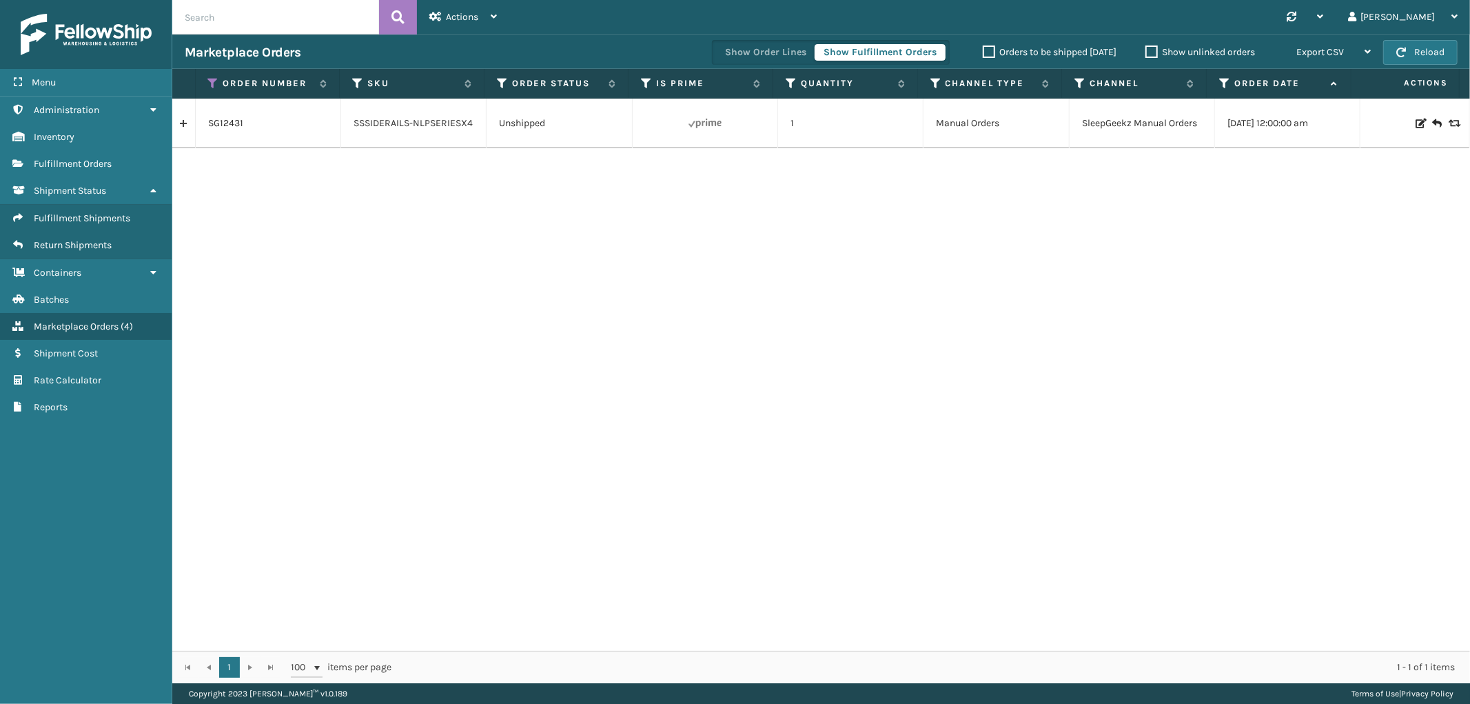
click at [180, 128] on link at bounding box center [183, 123] width 23 height 22
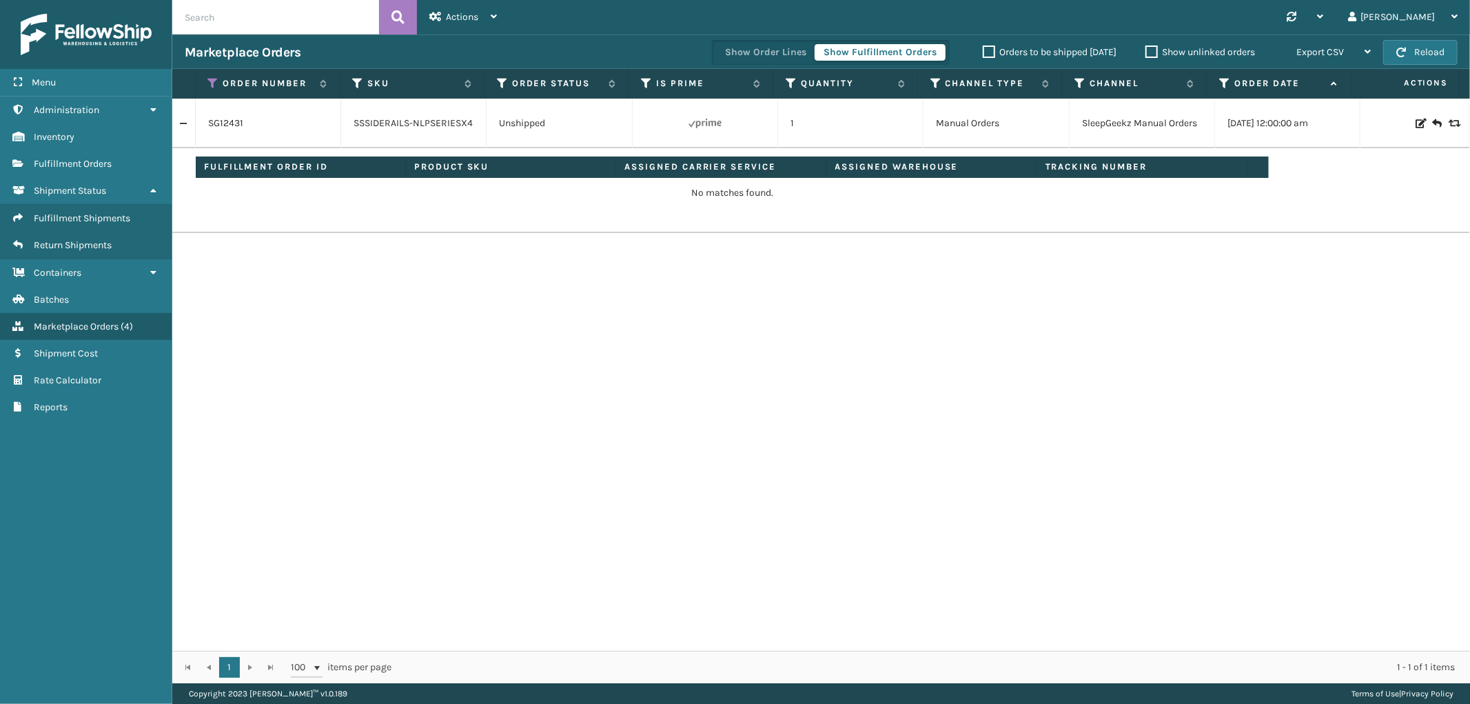
click at [180, 128] on link at bounding box center [183, 123] width 23 height 22
